Goal: Information Seeking & Learning: Learn about a topic

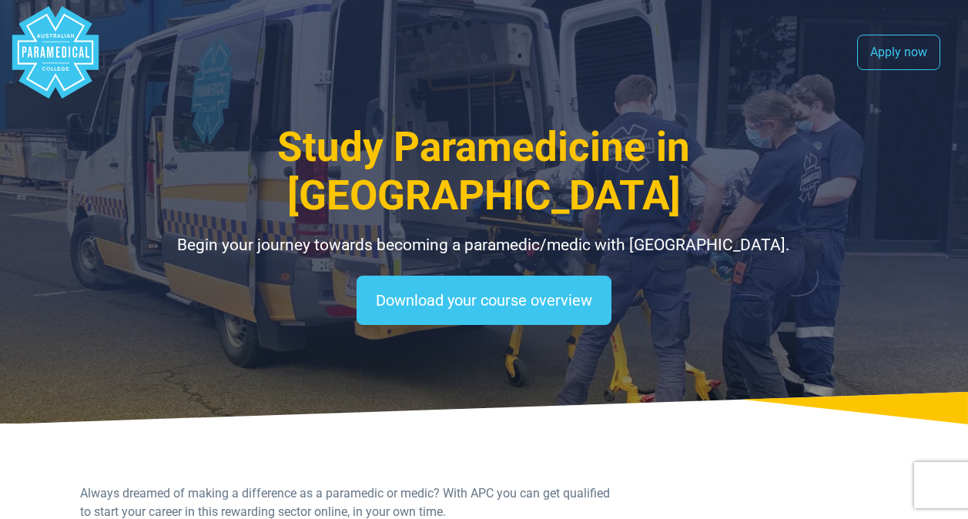
select select "**********"
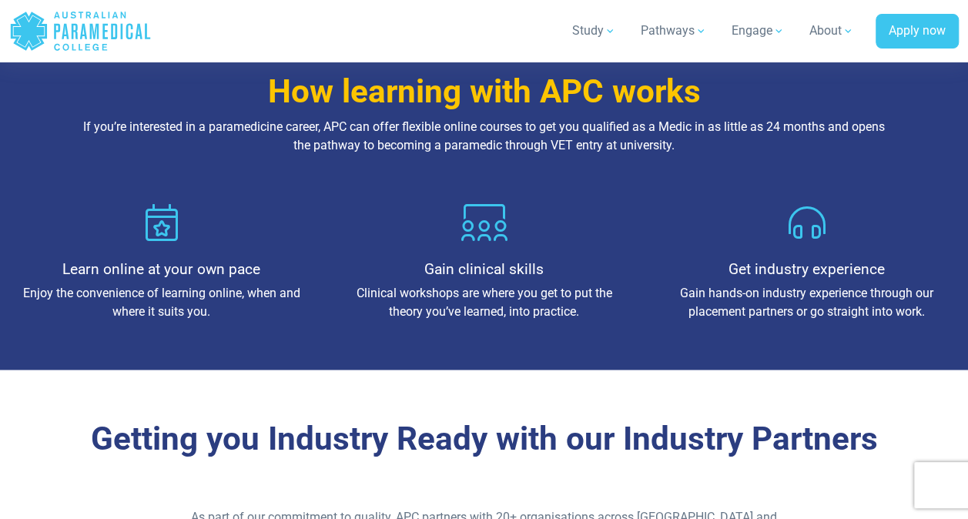
scroll to position [1767, 0]
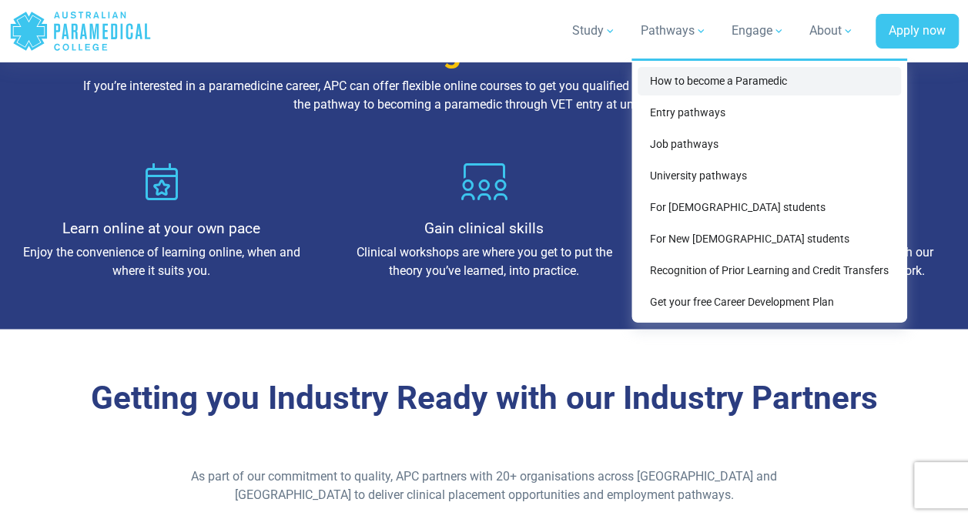
click at [708, 82] on link "How to become a Paramedic" at bounding box center [769, 81] width 263 height 28
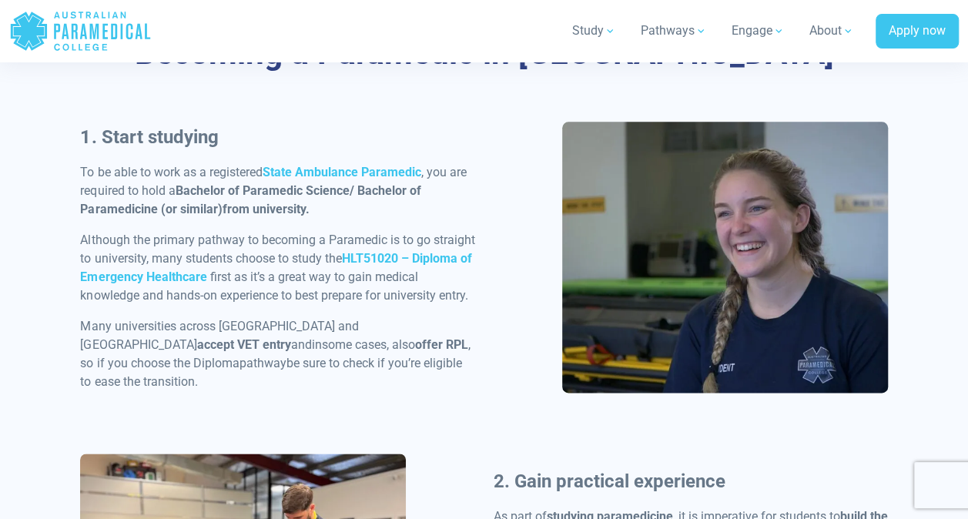
scroll to position [771, 0]
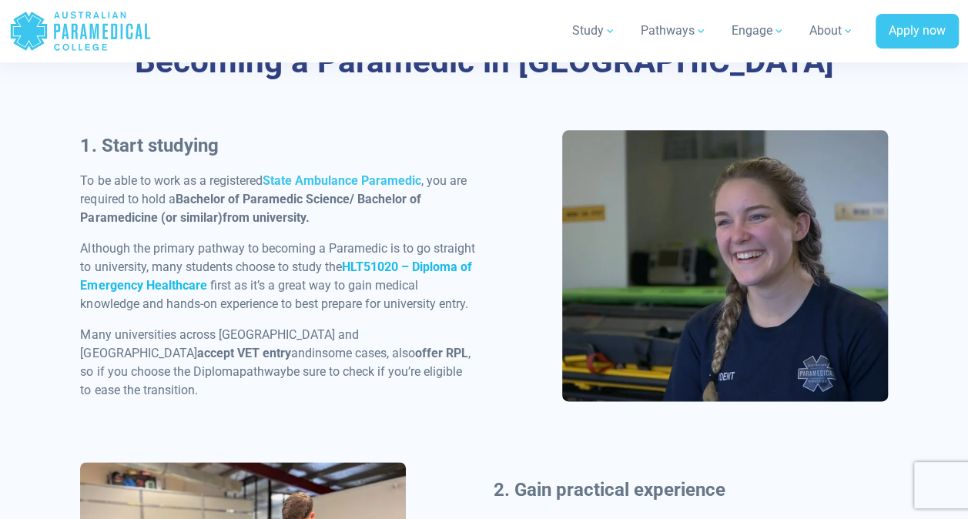
click at [425, 260] on strong "HLT51020 – Diploma of Emergency Healthcare" at bounding box center [275, 275] width 391 height 33
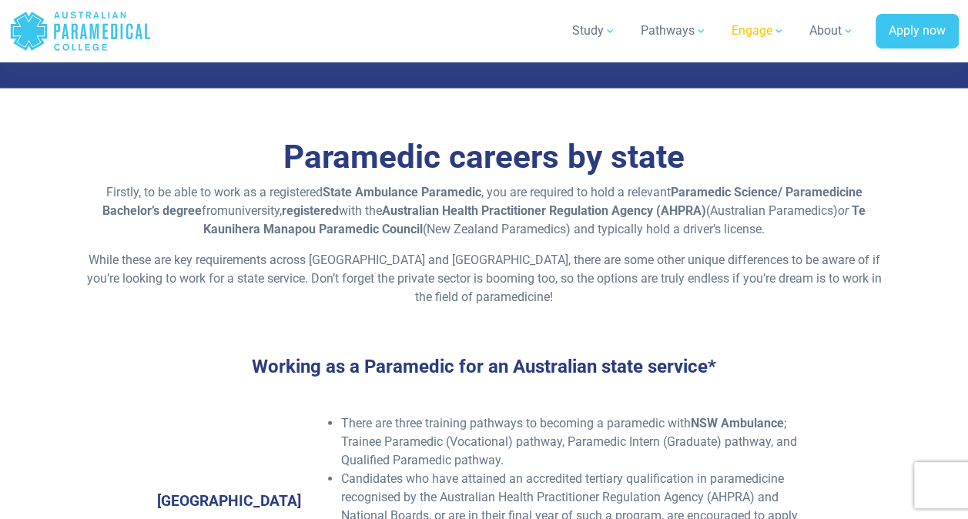
scroll to position [3355, 0]
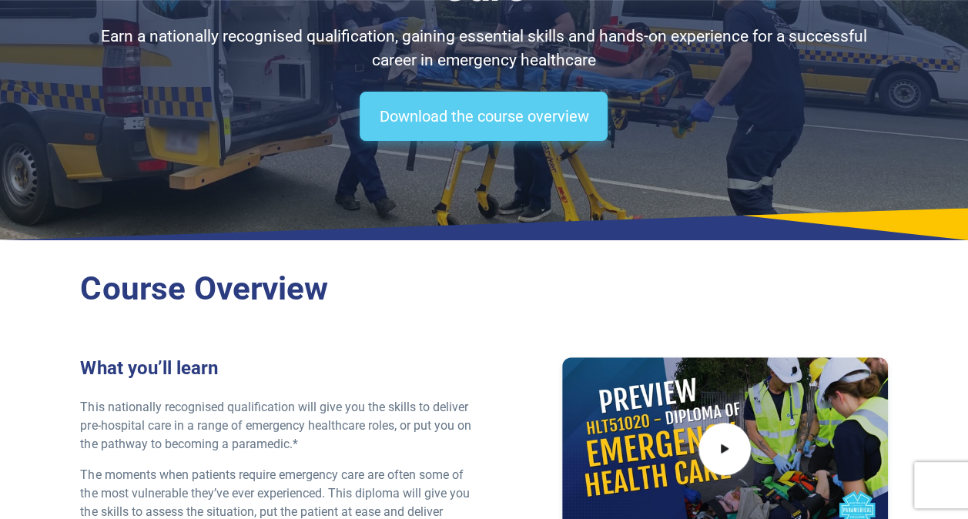
click at [527, 134] on link "Download the course overview" at bounding box center [484, 116] width 248 height 49
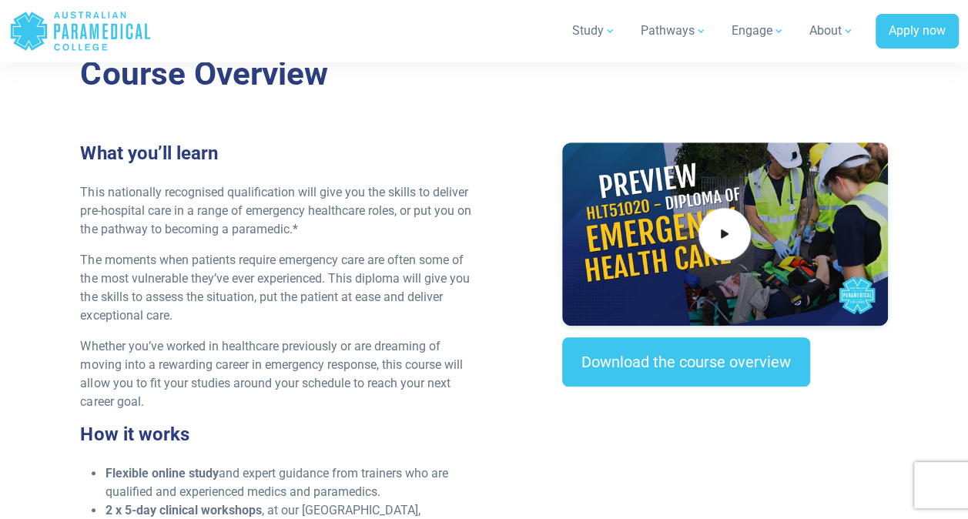
scroll to position [1346, 0]
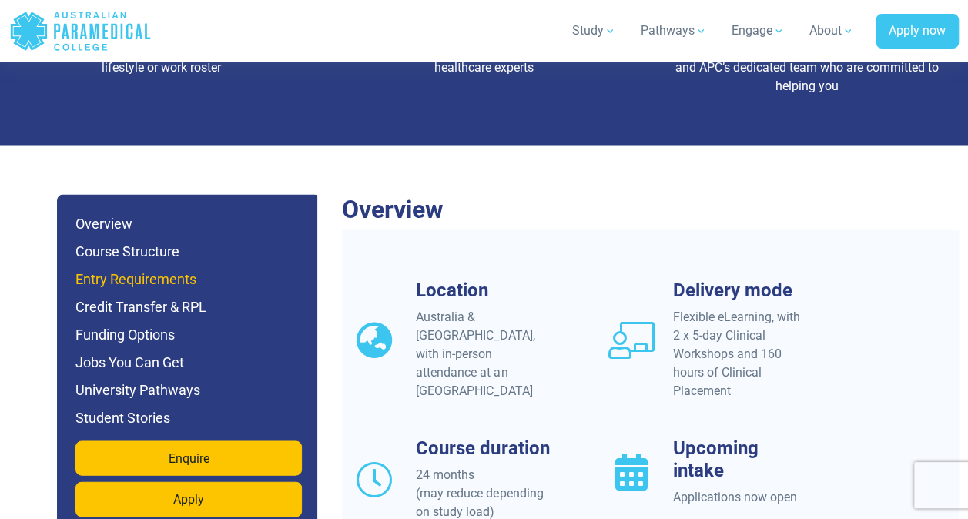
click at [86, 268] on h6 "Entry Requirements" at bounding box center [188, 279] width 226 height 22
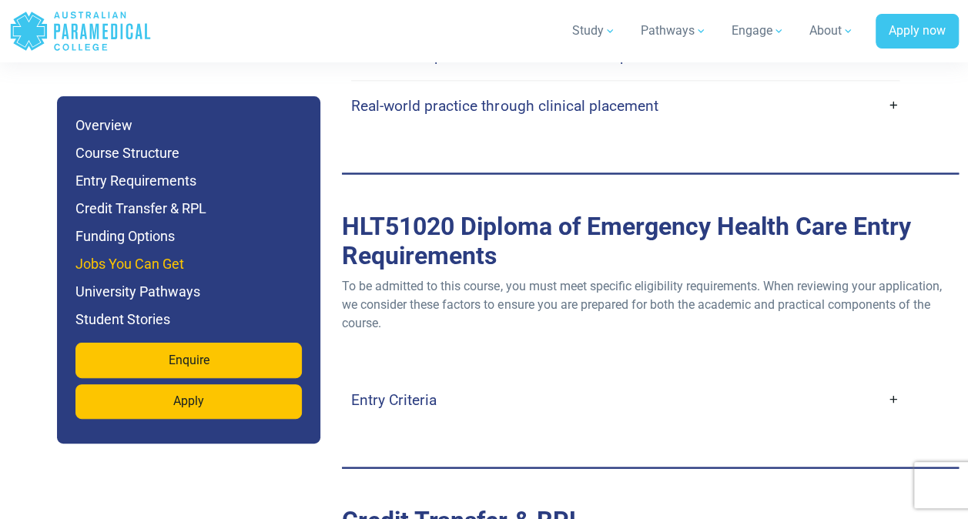
scroll to position [4351, 0]
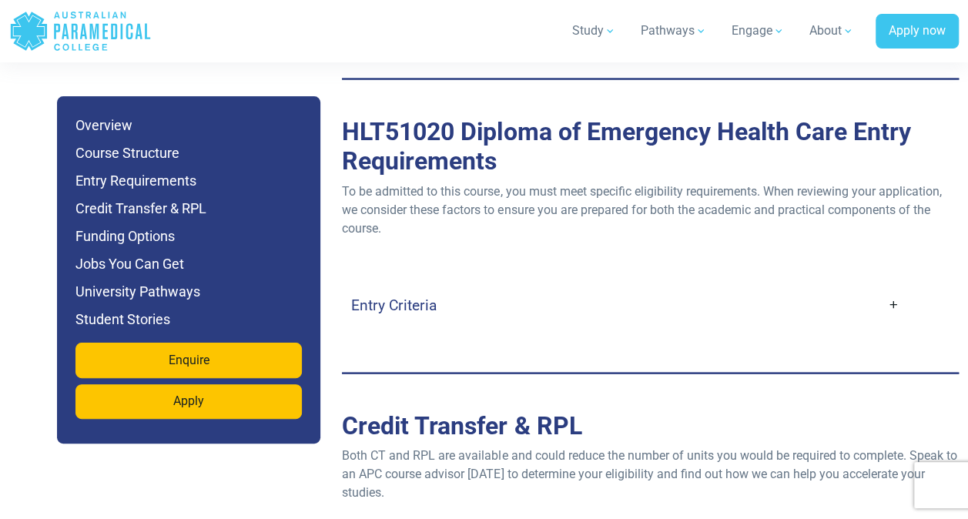
click at [393, 296] on h4 "Entry Criteria" at bounding box center [393, 305] width 85 height 18
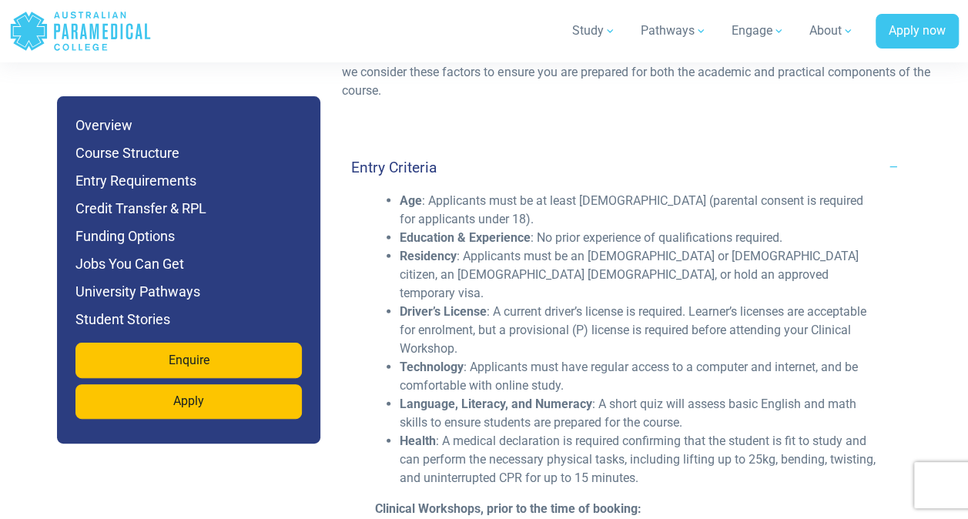
scroll to position [4493, 0]
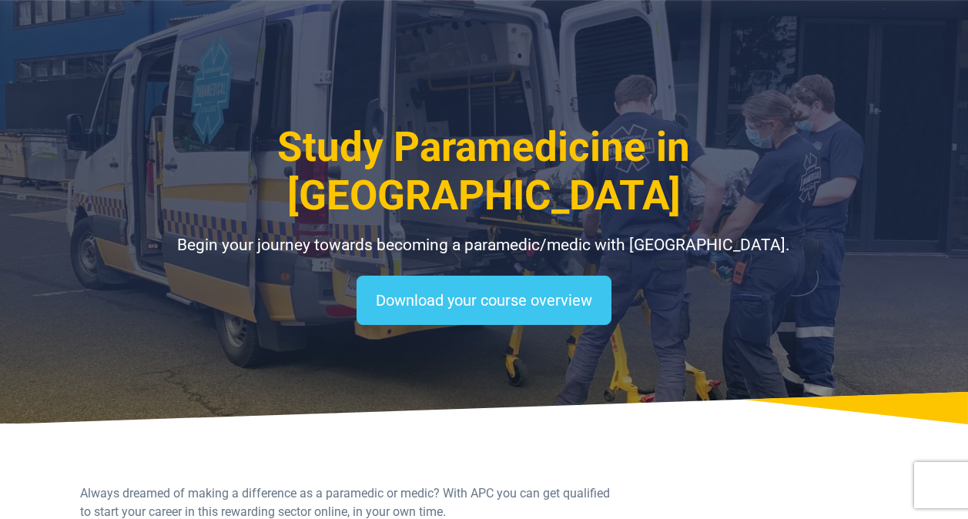
select select "**********"
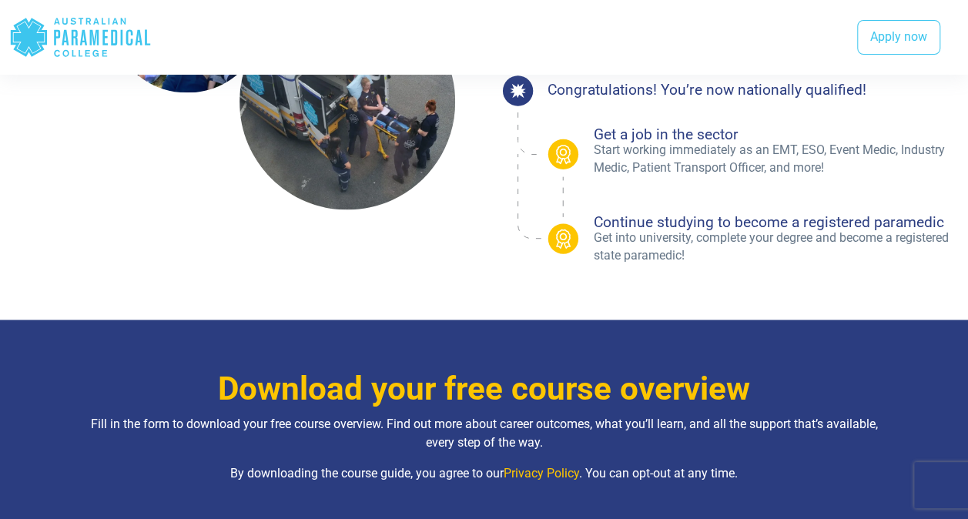
scroll to position [1096, 0]
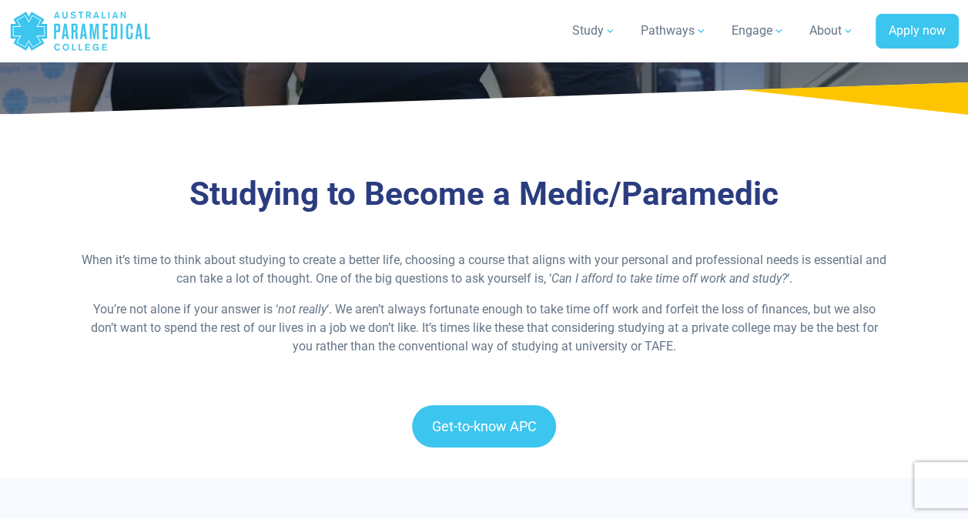
scroll to position [737, 0]
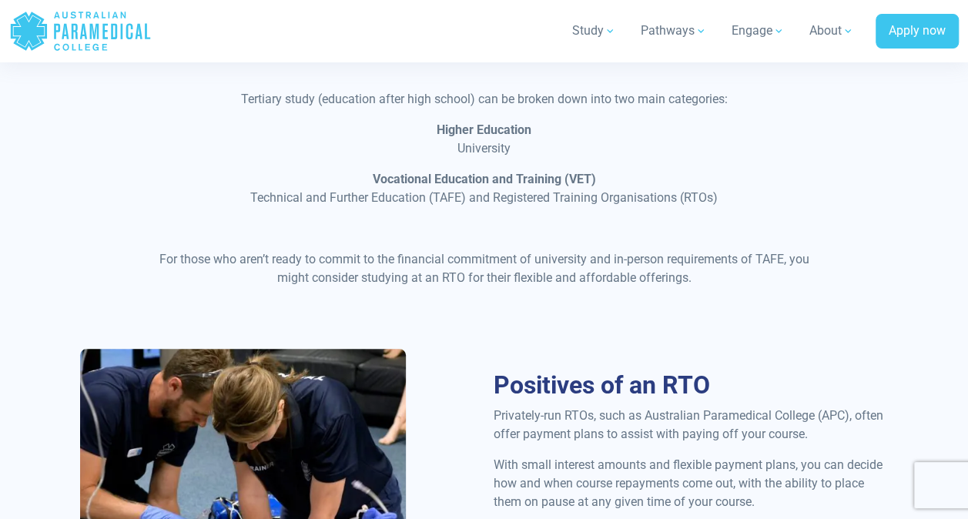
click at [699, 256] on p "For those who aren’t ready to commit to the financial commitment of university …" at bounding box center [483, 268] width 669 height 37
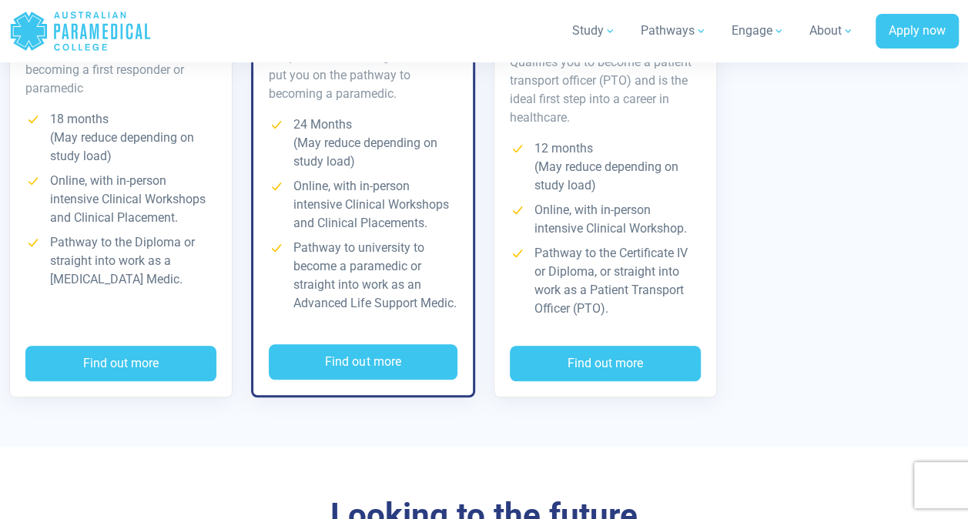
scroll to position [3205, 0]
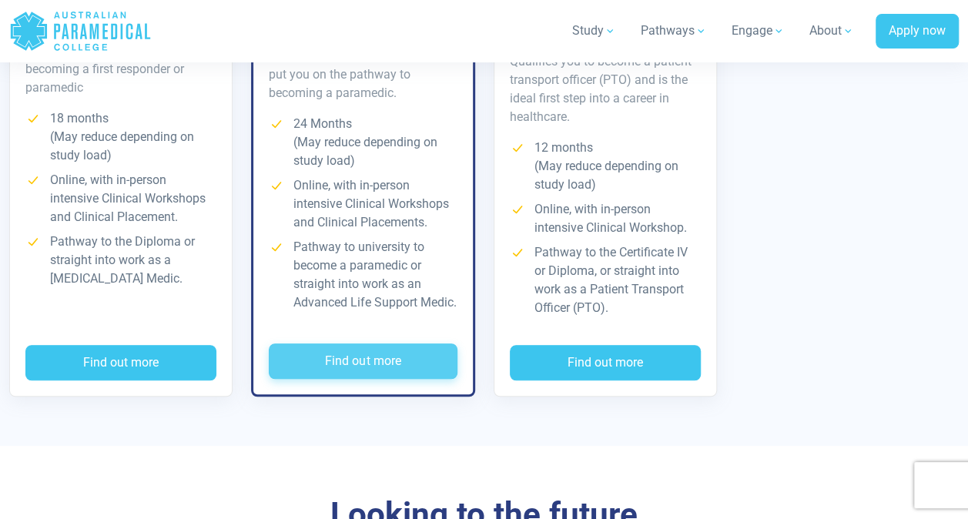
click at [410, 363] on button "Find out more" at bounding box center [363, 360] width 188 height 35
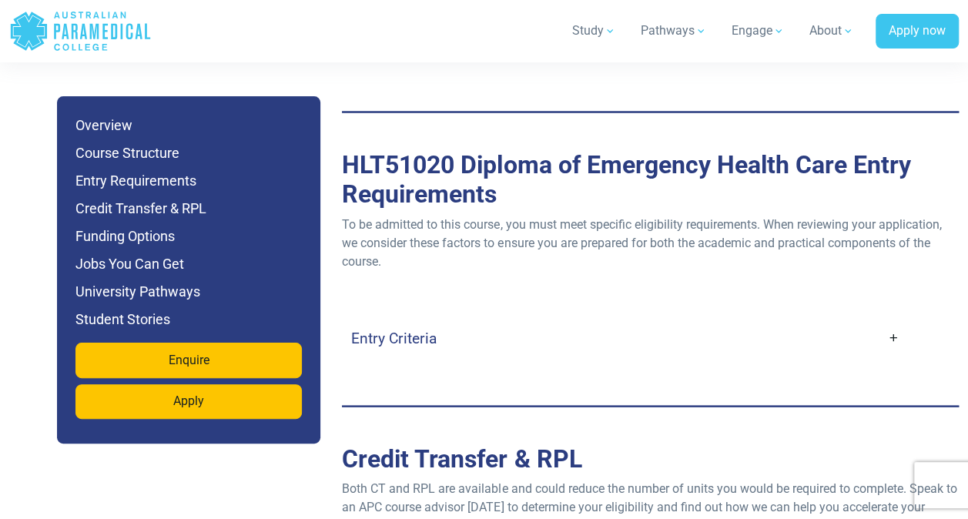
scroll to position [4319, 0]
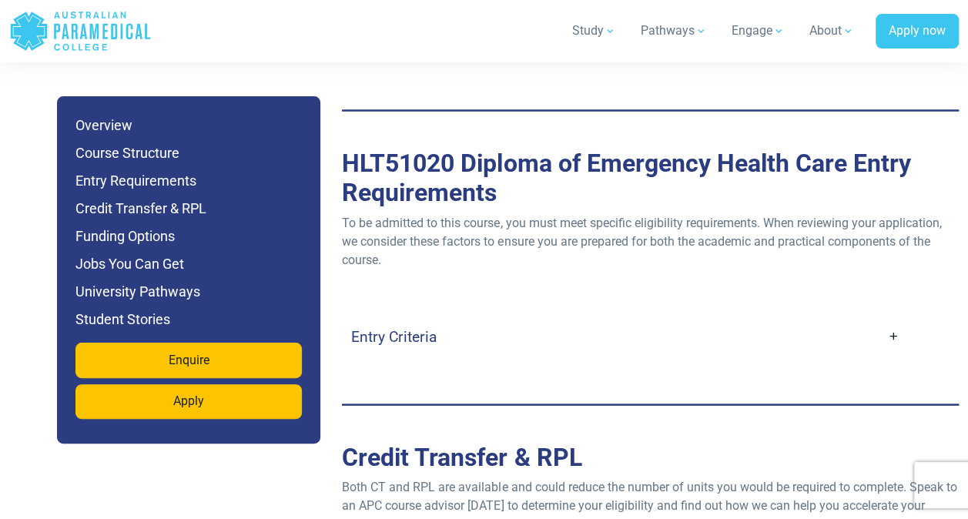
click at [421, 327] on h4 "Entry Criteria" at bounding box center [393, 336] width 85 height 18
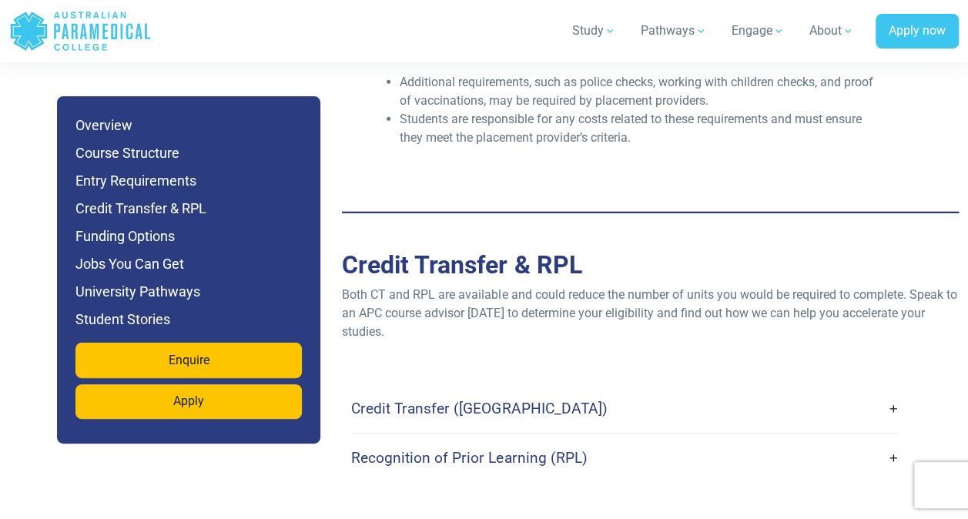
scroll to position [5156, 0]
click at [871, 390] on link "Credit Transfer (CT)" at bounding box center [625, 408] width 548 height 36
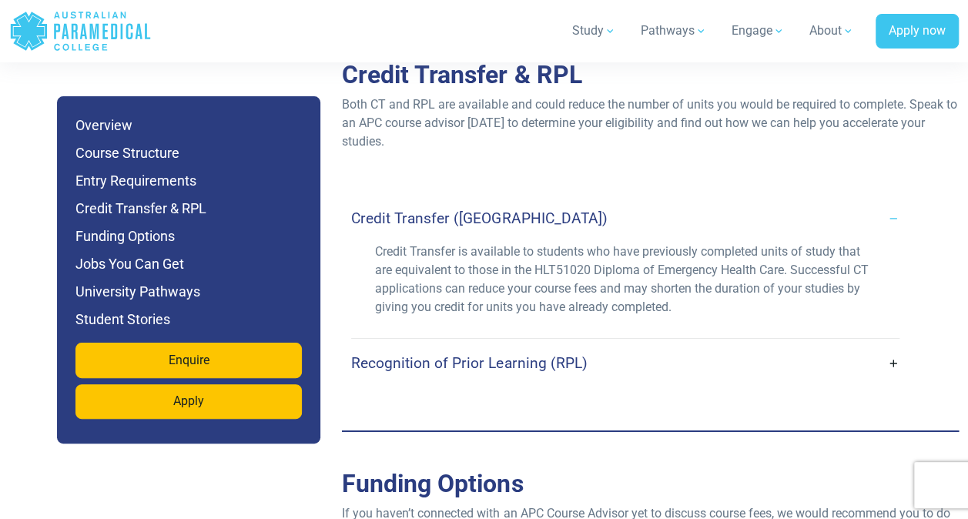
scroll to position [5357, 0]
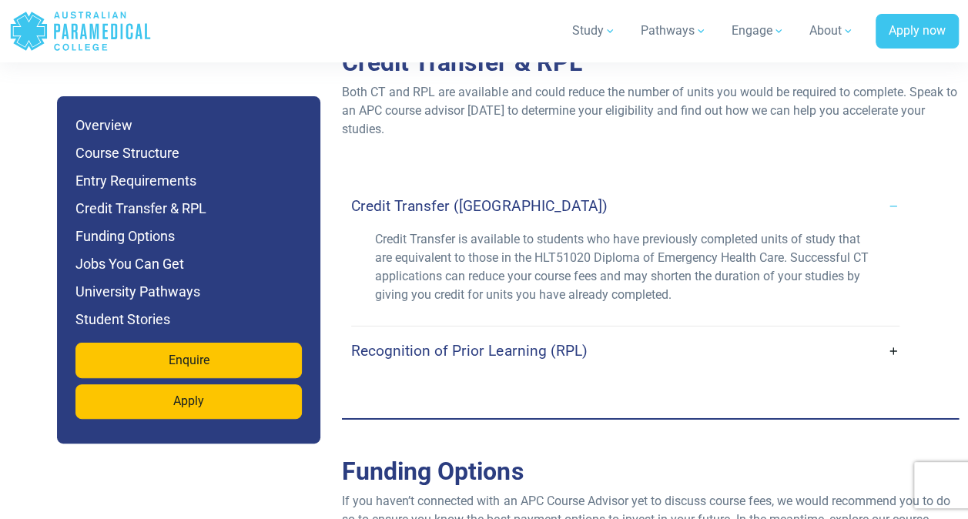
click at [745, 333] on link "Recognition of Prior Learning (RPL)" at bounding box center [625, 351] width 548 height 36
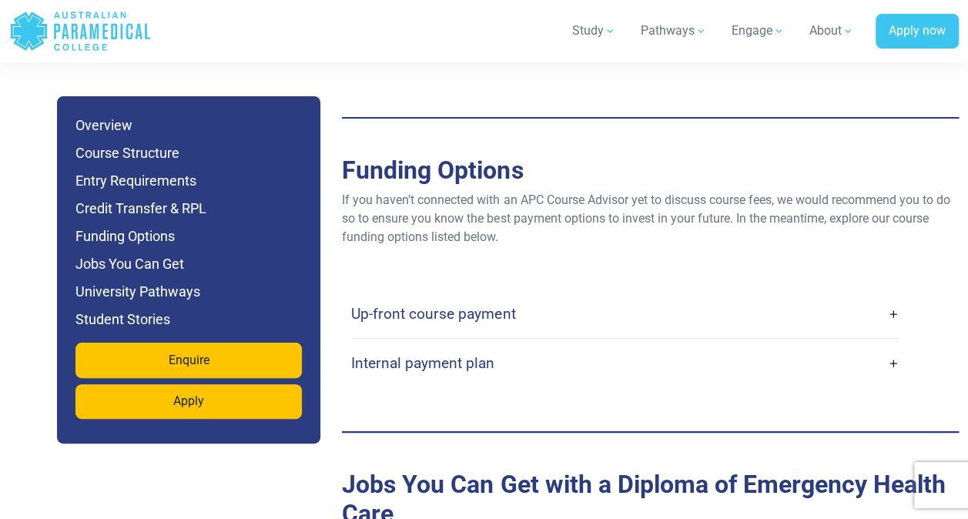
scroll to position [5809, 0]
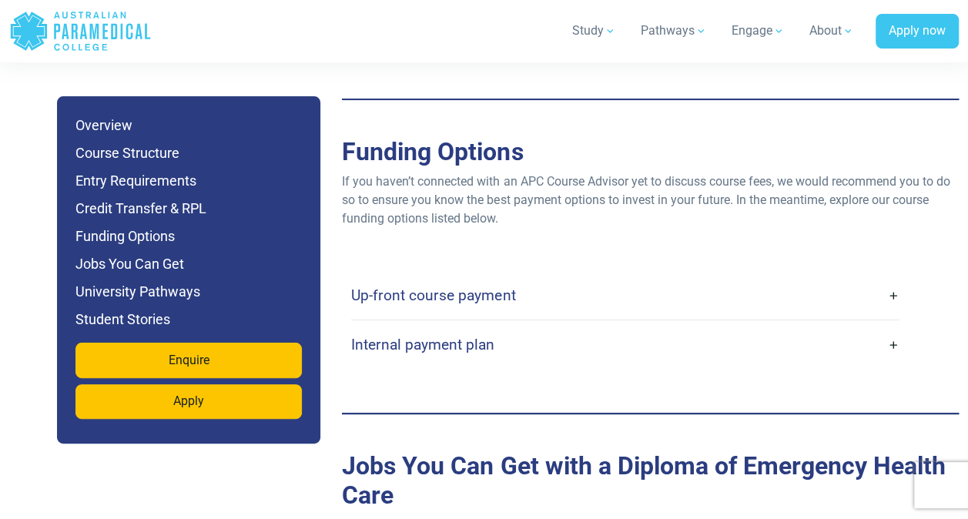
click at [790, 277] on link "Up-front course payment" at bounding box center [625, 295] width 548 height 36
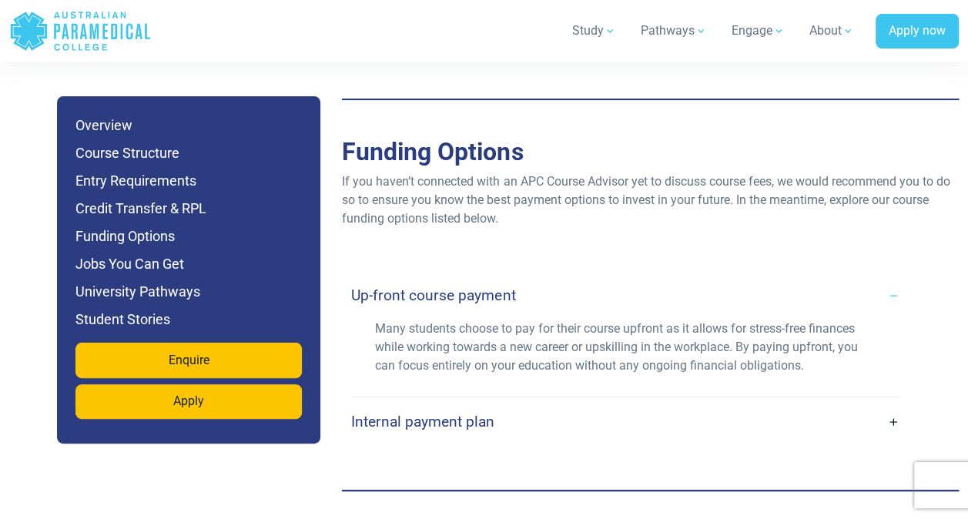
click at [747, 403] on link "Internal payment plan" at bounding box center [625, 421] width 548 height 36
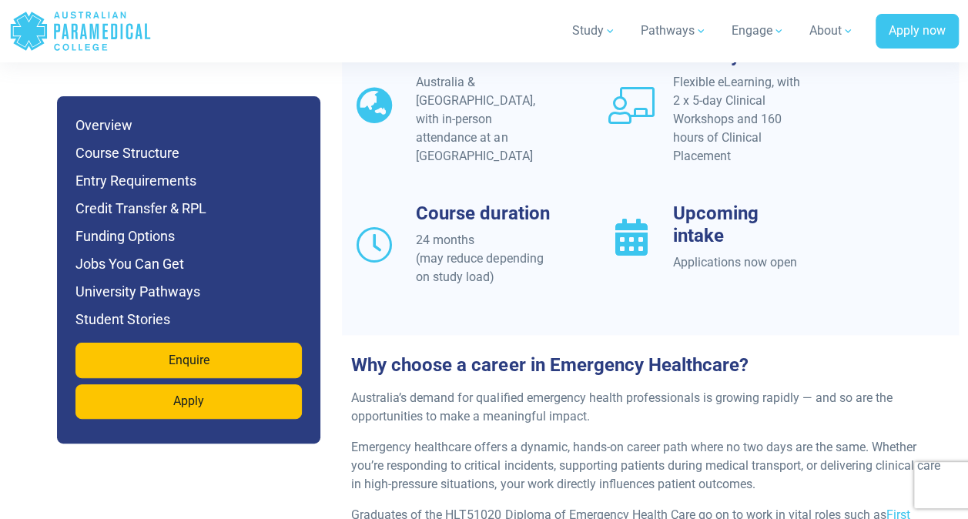
scroll to position [1578, 0]
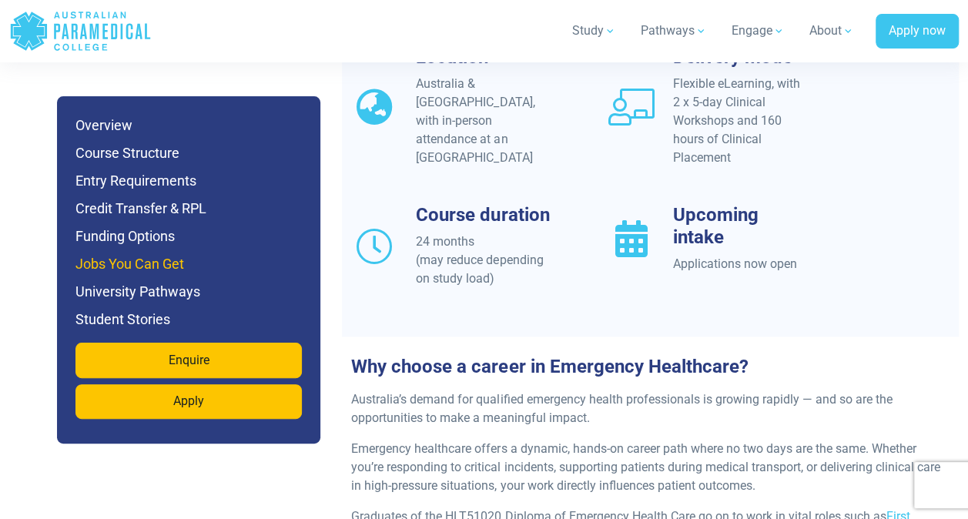
click at [185, 260] on h6 "Jobs You Can Get" at bounding box center [188, 264] width 226 height 22
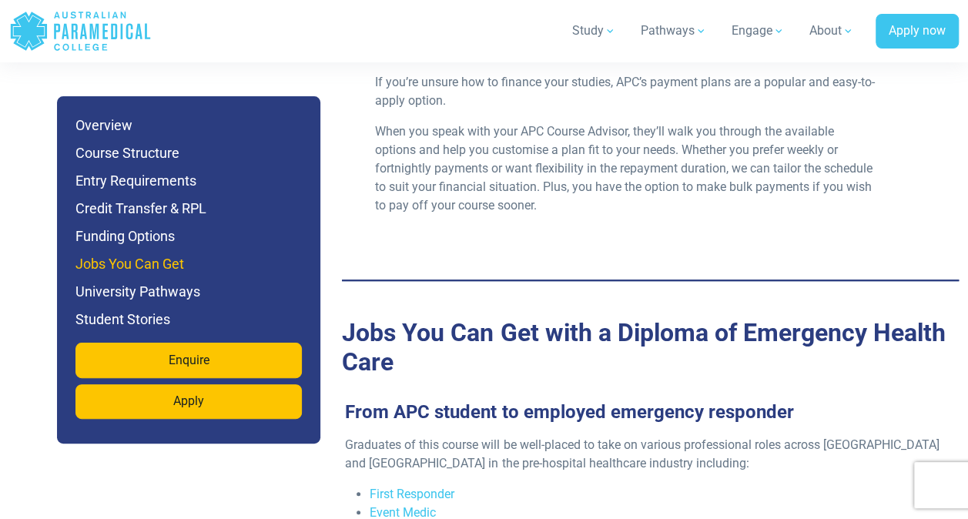
scroll to position [6365, 0]
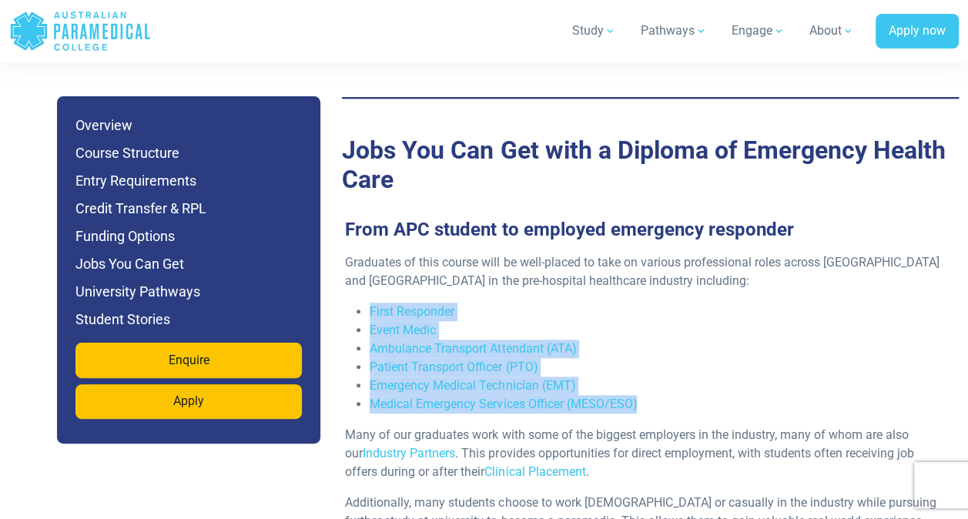
drag, startPoint x: 661, startPoint y: 341, endPoint x: 370, endPoint y: 245, distance: 306.5
click at [370, 303] on ul "First Responder Event Medic Ambulance Transport Attendant (ATA) Patient Transpo…" at bounding box center [644, 358] width 598 height 111
drag, startPoint x: 370, startPoint y: 245, endPoint x: 391, endPoint y: 262, distance: 27.4
copy ul "First Responder Event Medic Ambulance Transport Attendant (ATA) Patient Transpo…"
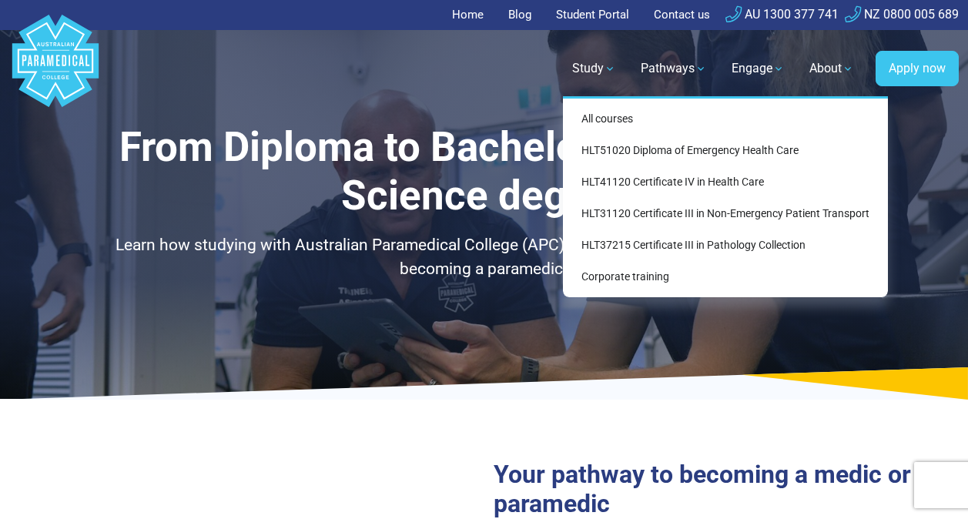
select select "**********"
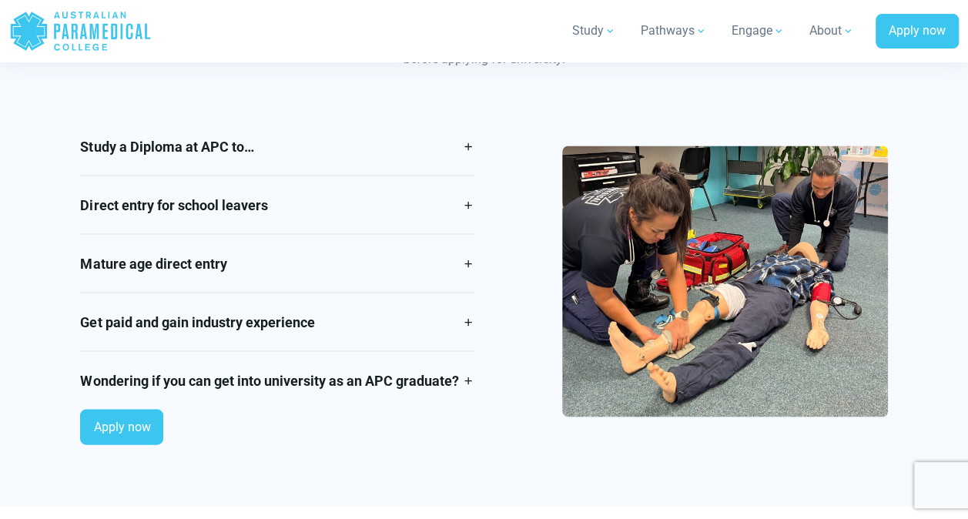
scroll to position [1398, 0]
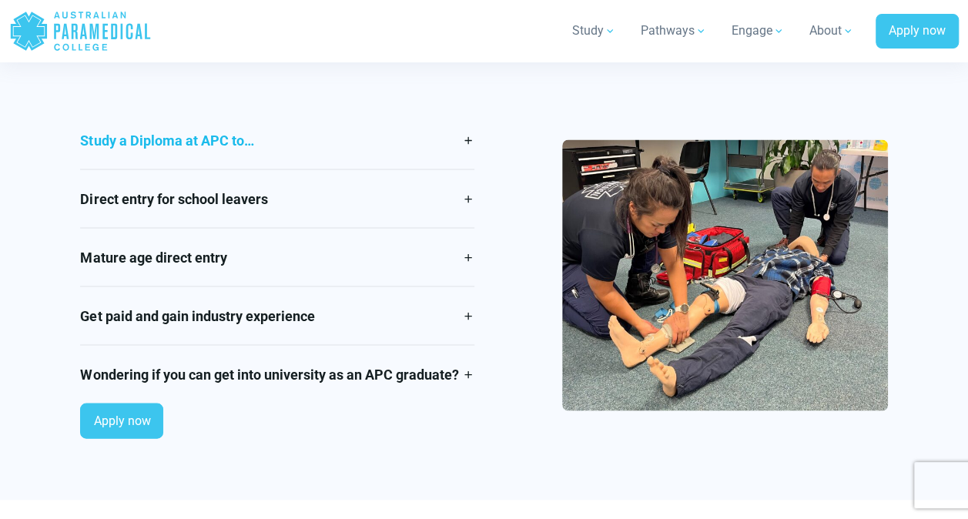
click at [433, 146] on link "Study a Diploma at APC to…" at bounding box center [277, 140] width 394 height 58
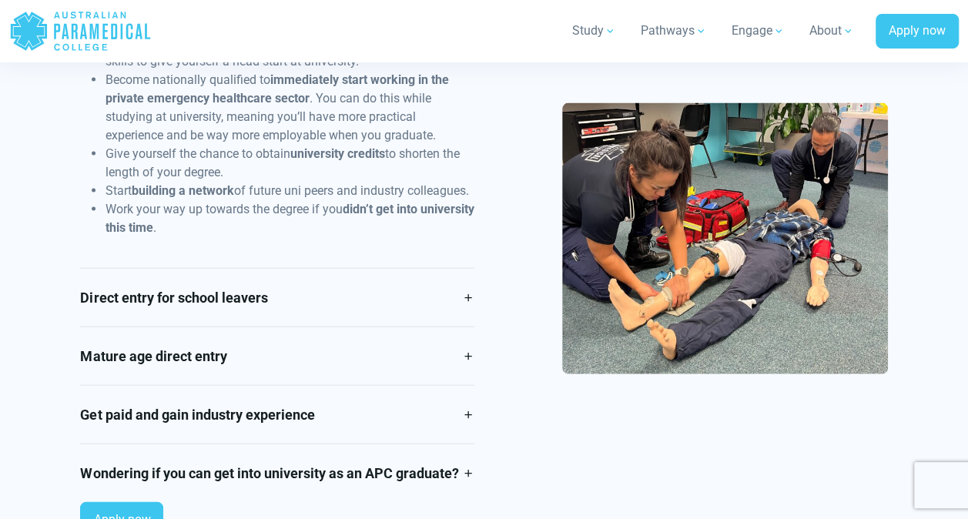
scroll to position [1571, 0]
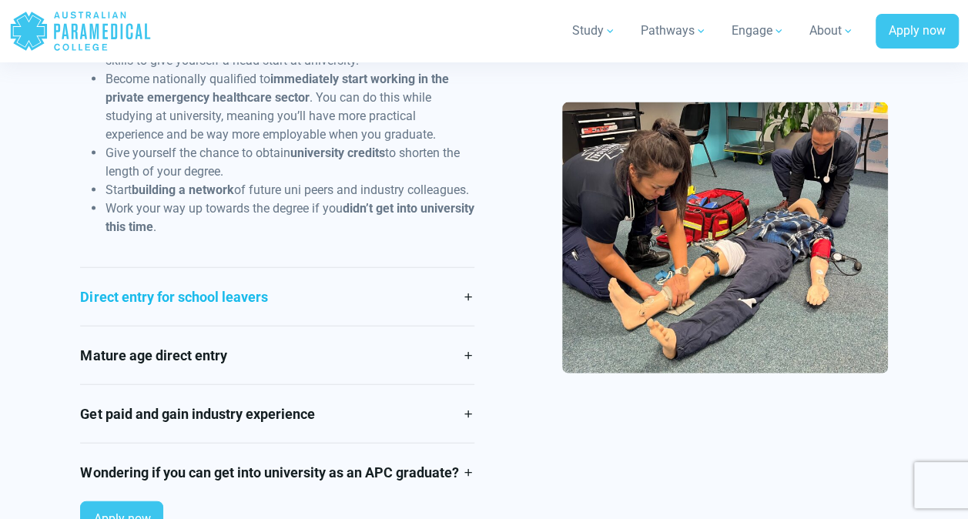
click at [445, 307] on link "Direct entry for school leavers" at bounding box center [277, 297] width 394 height 58
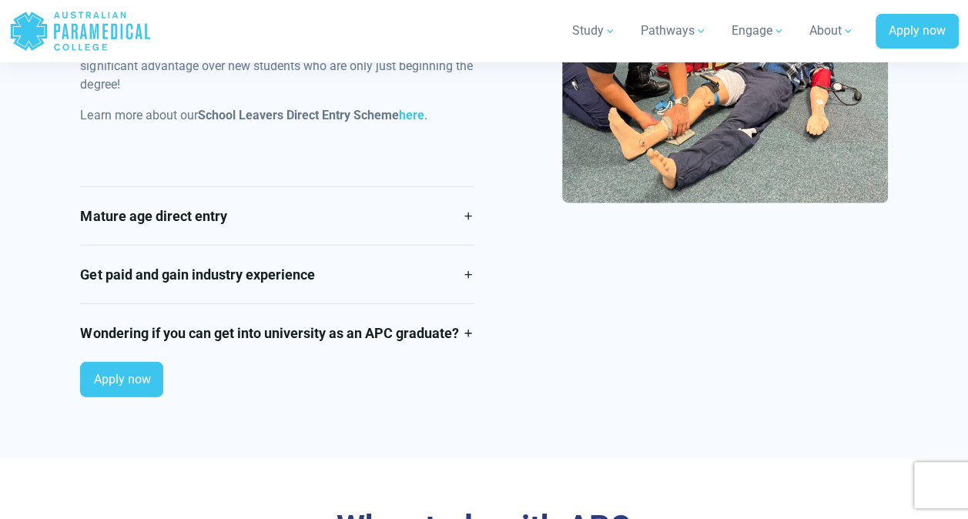
scroll to position [1776, 0]
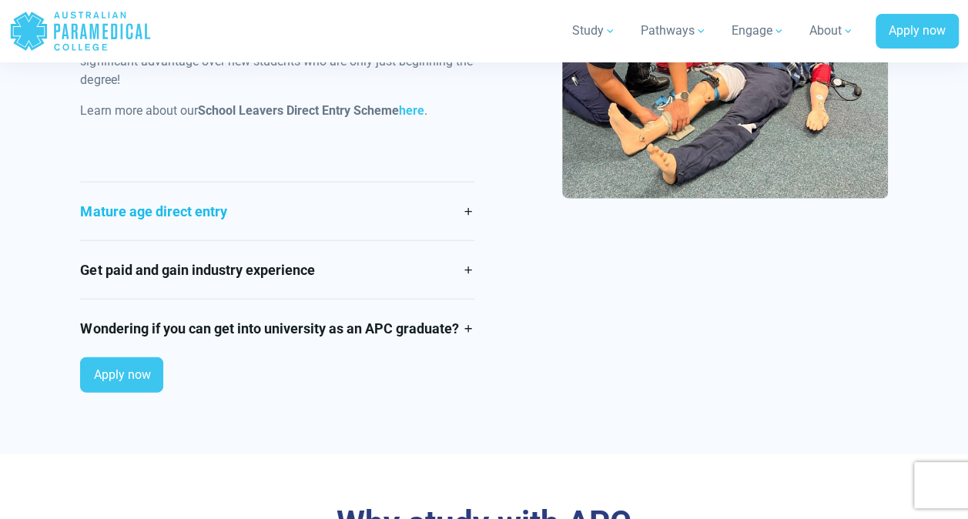
click at [420, 236] on link "Mature age direct entry" at bounding box center [277, 211] width 394 height 58
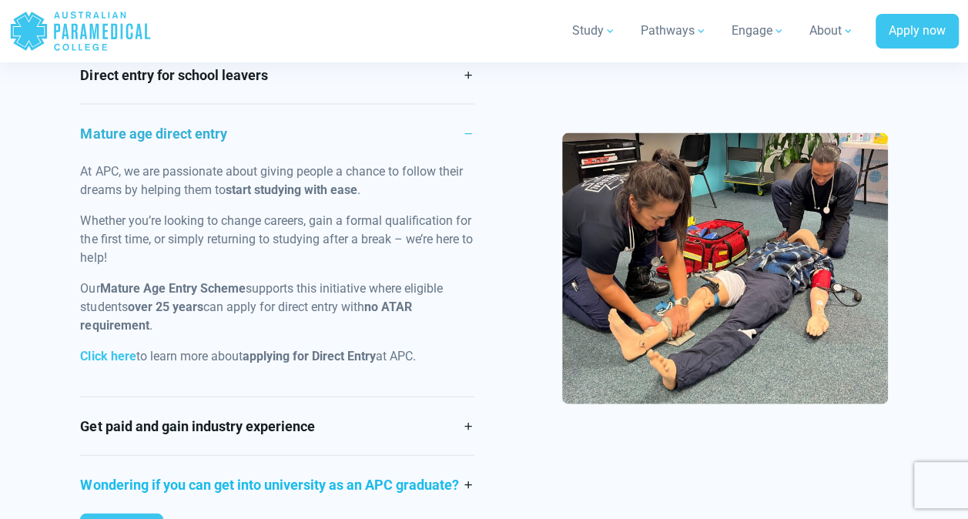
scroll to position [1521, 0]
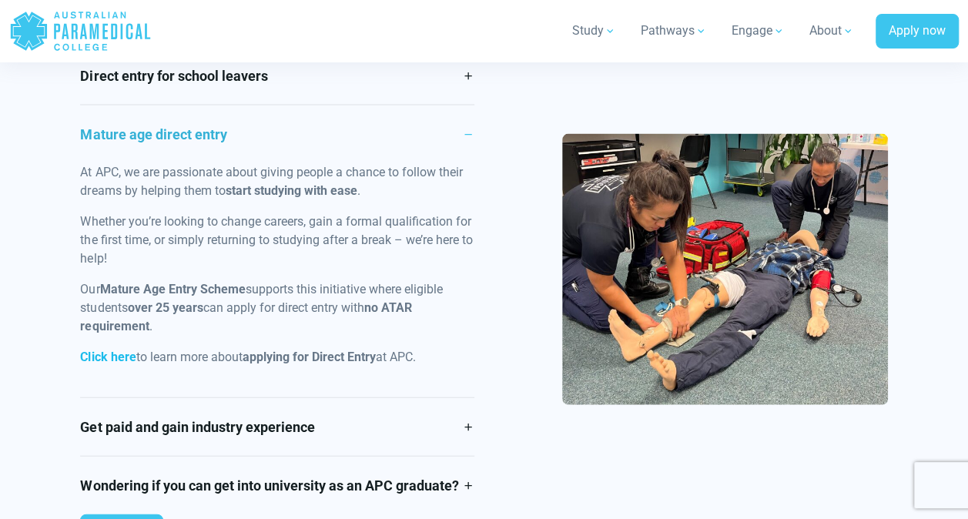
click at [111, 357] on strong "Click here" at bounding box center [107, 357] width 55 height 15
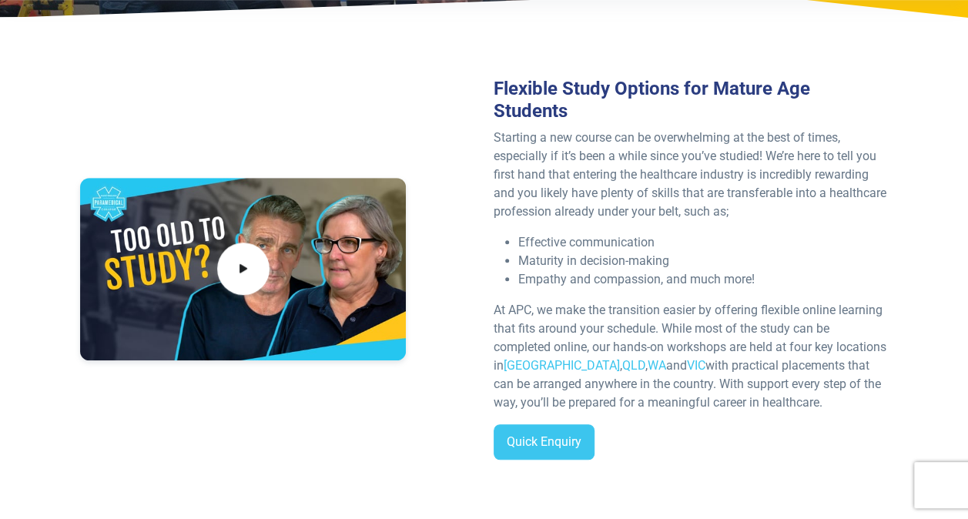
scroll to position [333, 0]
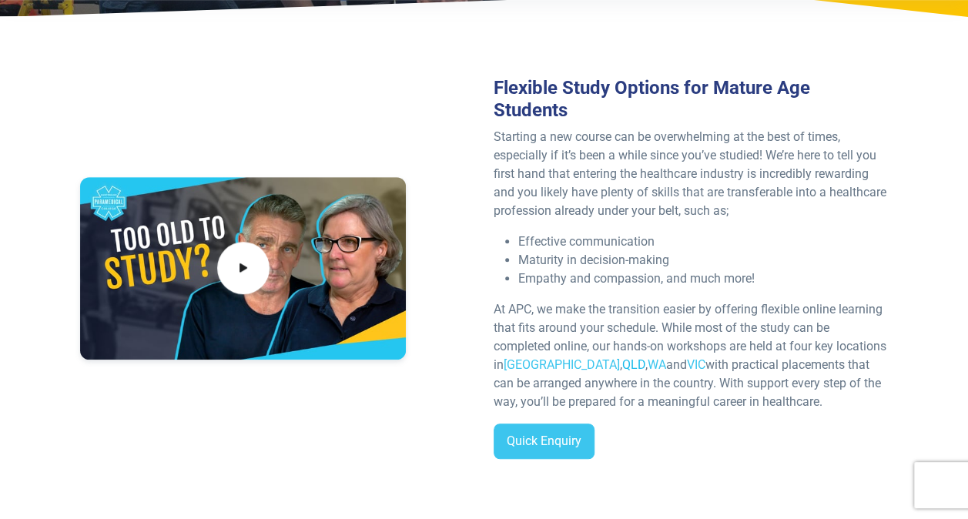
click at [622, 362] on link "QLD" at bounding box center [633, 364] width 23 height 15
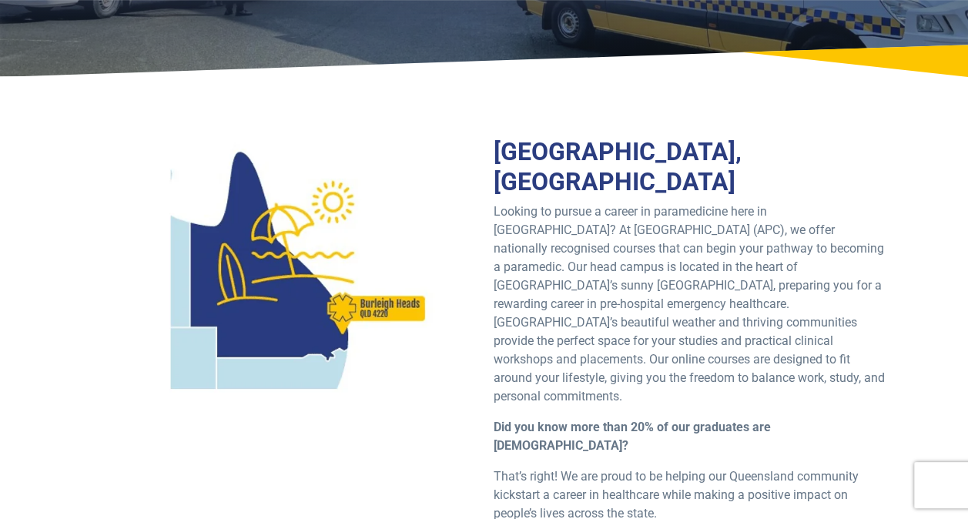
scroll to position [323, 0]
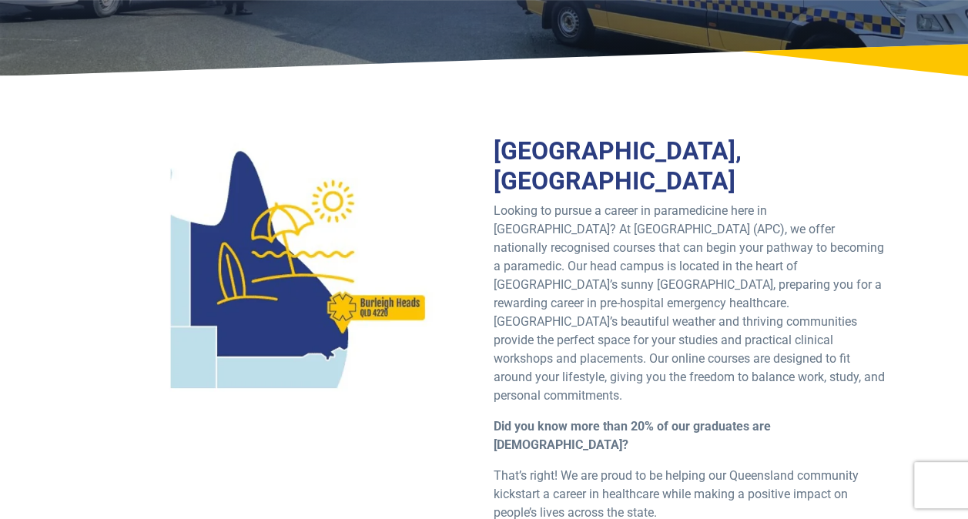
click at [693, 343] on p "Looking to pursue a career in paramedicine here in [GEOGRAPHIC_DATA]? At [GEOGR…" at bounding box center [690, 303] width 394 height 203
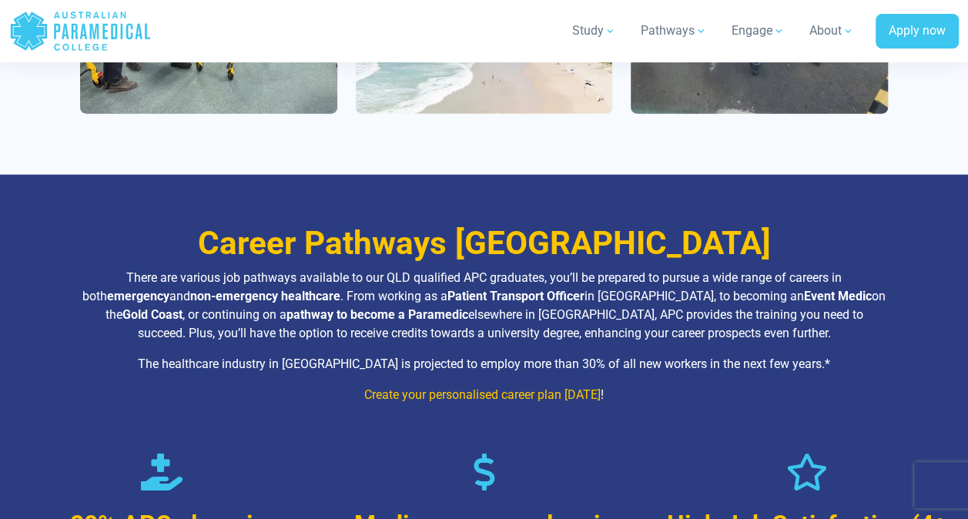
scroll to position [1839, 0]
